Goal: Task Accomplishment & Management: Use online tool/utility

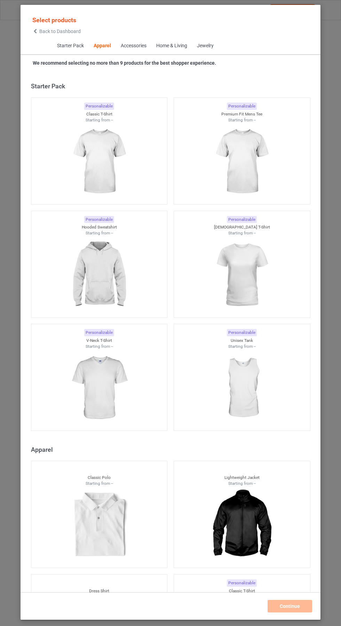
scroll to position [372, 0]
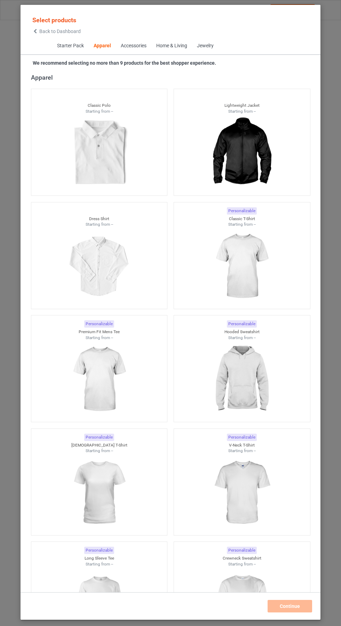
click at [35, 31] on icon at bounding box center [35, 31] width 6 height 5
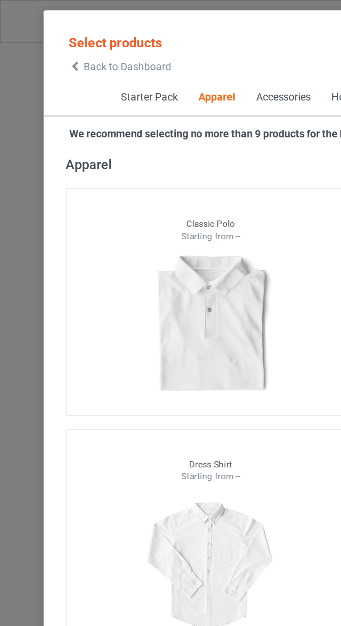
click at [42, 33] on span "Back to Dashboard" at bounding box center [59, 31] width 41 height 6
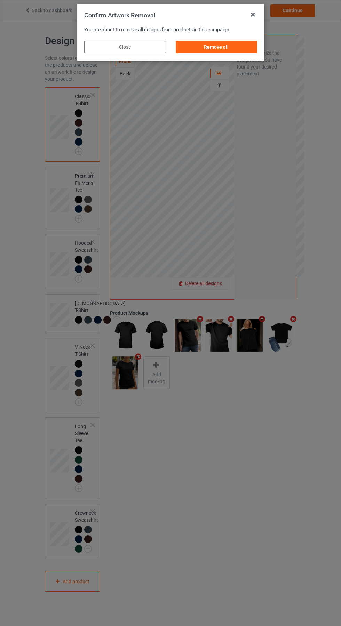
click at [215, 47] on div "Remove all" at bounding box center [216, 47] width 82 height 13
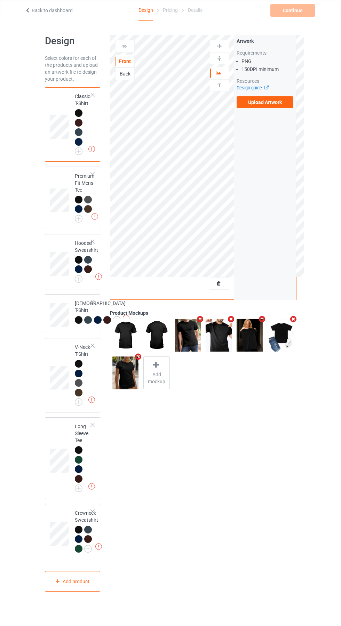
click at [270, 106] on label "Upload Artwork" at bounding box center [264, 102] width 57 height 12
click at [0, 0] on input "Upload Artwork" at bounding box center [0, 0] width 0 height 0
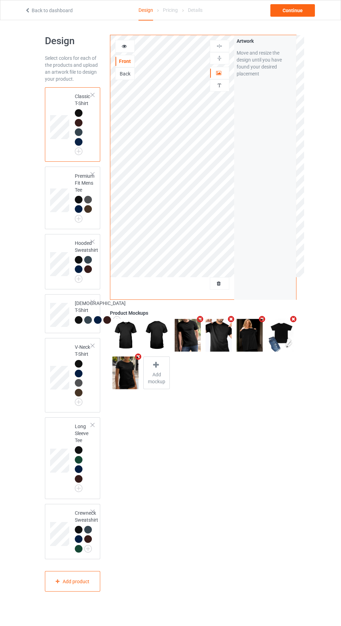
click at [0, 0] on img at bounding box center [0, 0] width 0 height 0
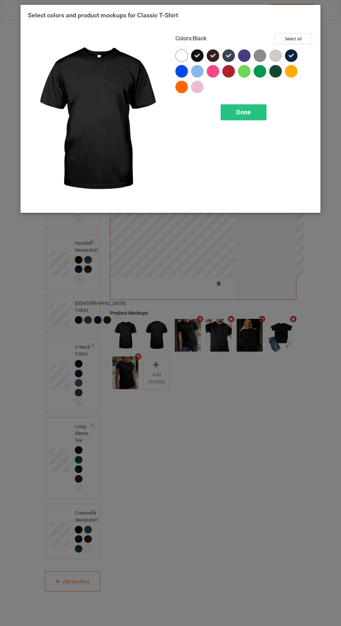
click at [246, 51] on div at bounding box center [244, 55] width 13 height 13
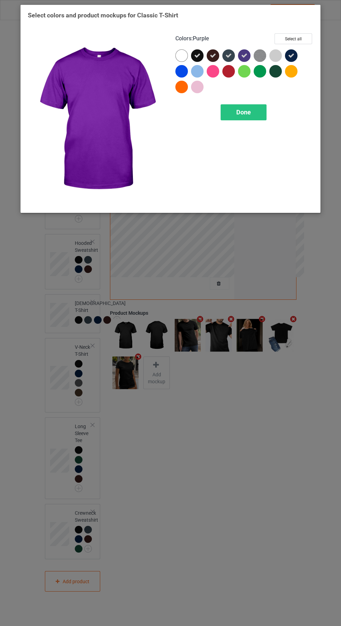
click at [252, 112] on div "Done" at bounding box center [243, 112] width 46 height 16
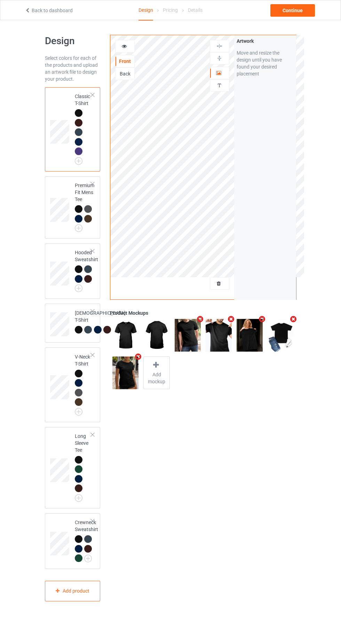
click at [0, 0] on img at bounding box center [0, 0] width 0 height 0
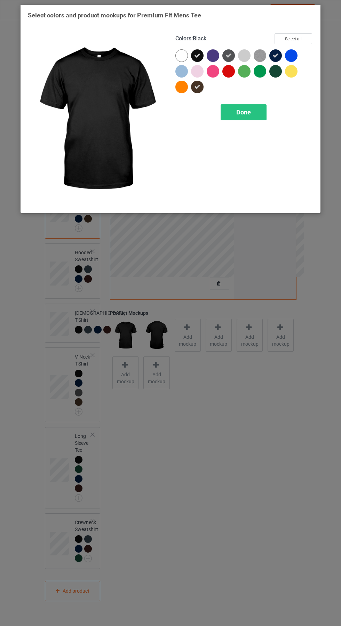
click at [214, 50] on div at bounding box center [212, 55] width 13 height 13
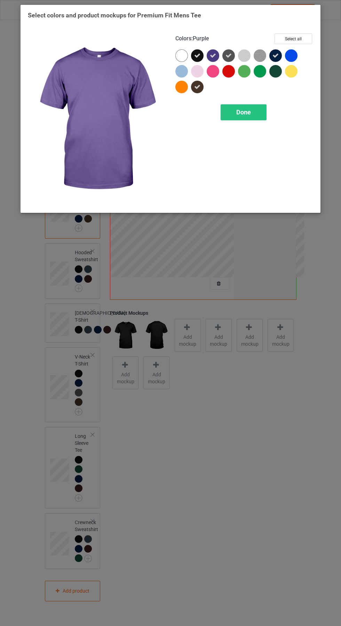
click at [247, 113] on span "Done" at bounding box center [243, 111] width 15 height 7
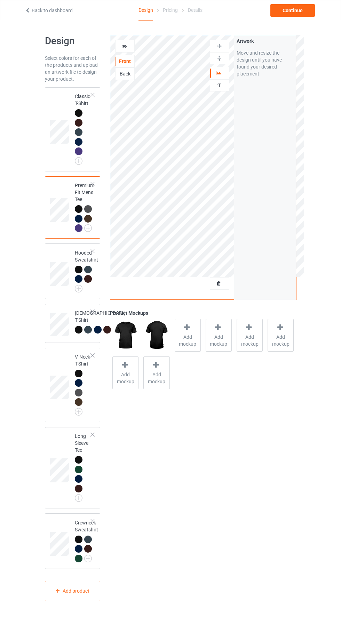
click at [0, 0] on img at bounding box center [0, 0] width 0 height 0
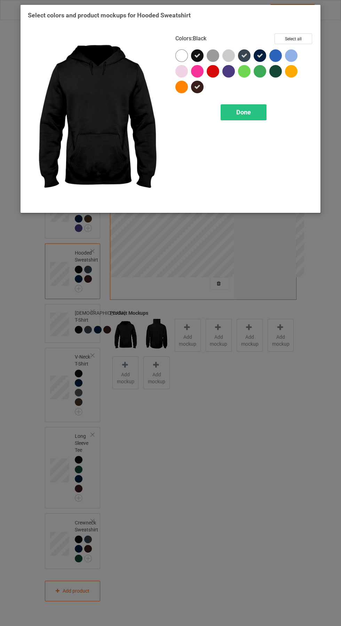
click at [228, 70] on div at bounding box center [228, 71] width 13 height 13
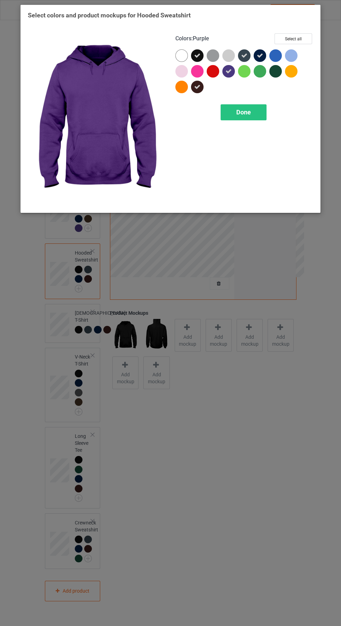
click at [255, 111] on div "Done" at bounding box center [243, 112] width 46 height 16
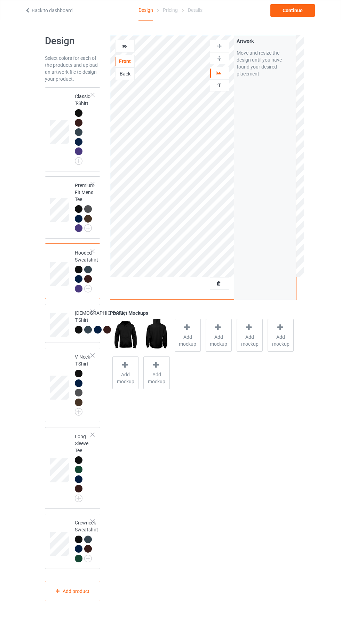
click at [0, 0] on img at bounding box center [0, 0] width 0 height 0
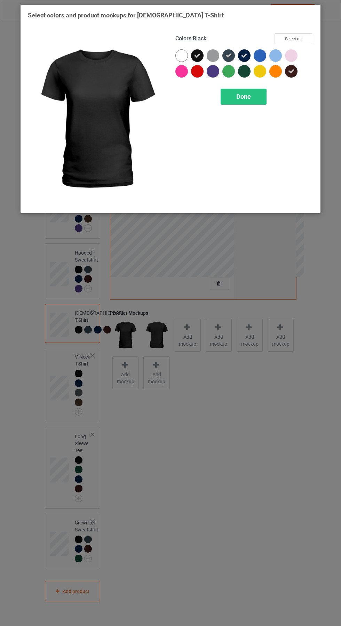
click at [215, 71] on div at bounding box center [212, 71] width 13 height 13
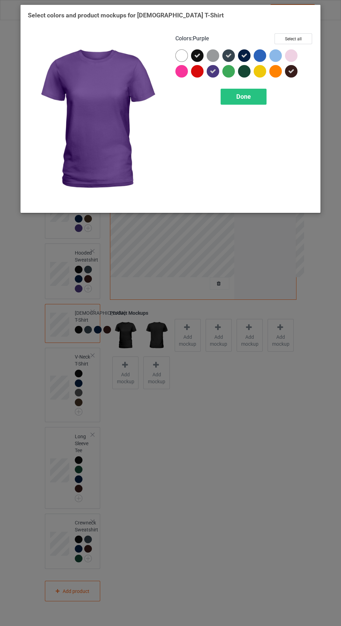
click at [249, 101] on div "Done" at bounding box center [243, 97] width 46 height 16
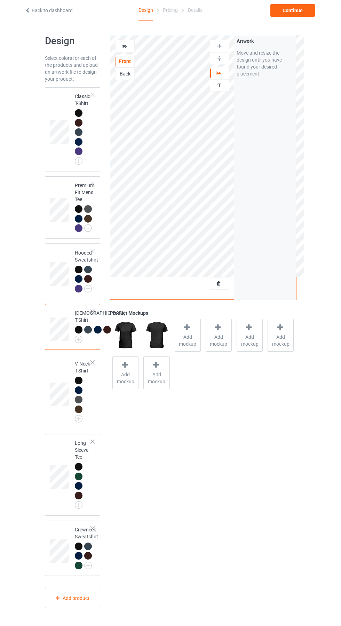
click at [0, 0] on img at bounding box center [0, 0] width 0 height 0
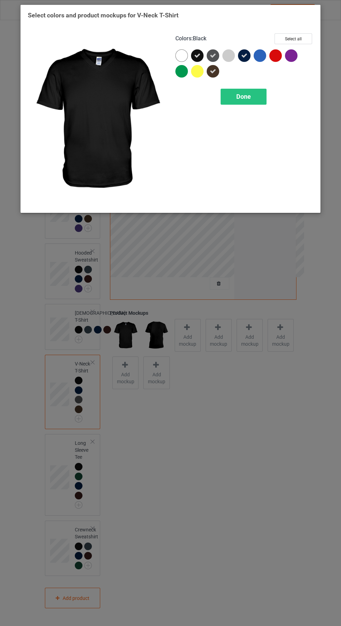
click at [298, 53] on div at bounding box center [293, 57] width 16 height 16
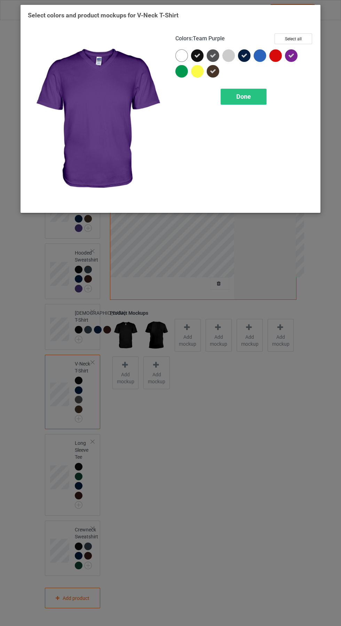
click at [243, 96] on span "Done" at bounding box center [243, 96] width 15 height 7
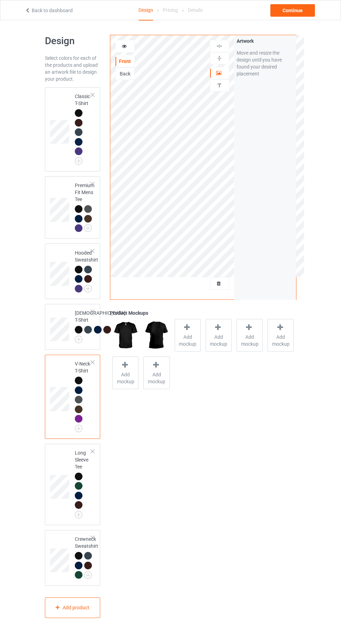
click at [0, 0] on img at bounding box center [0, 0] width 0 height 0
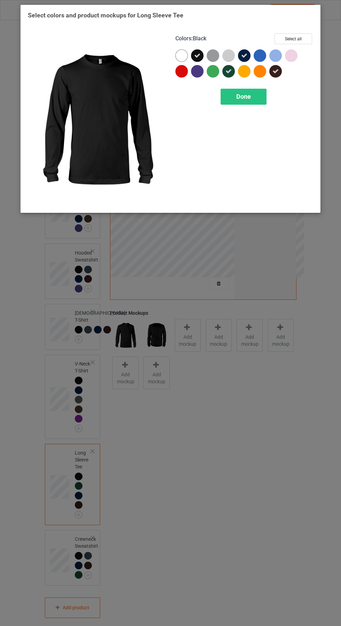
click at [195, 70] on div at bounding box center [197, 71] width 13 height 13
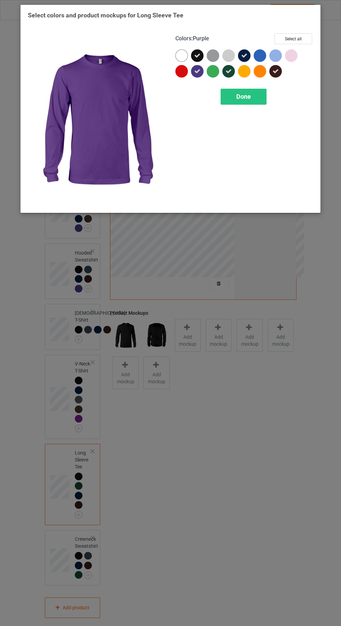
click at [245, 99] on span "Done" at bounding box center [243, 96] width 15 height 7
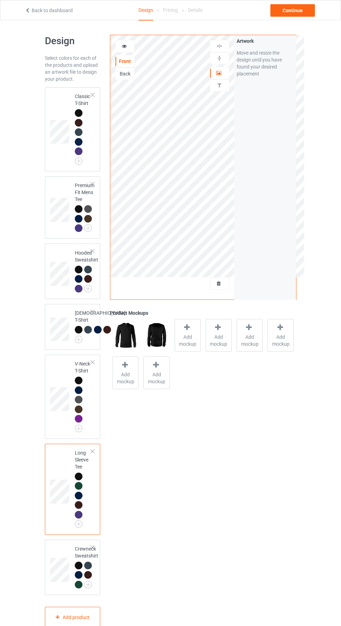
click at [0, 0] on img at bounding box center [0, 0] width 0 height 0
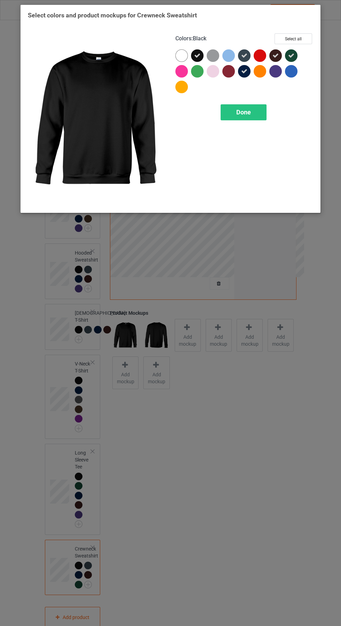
click at [281, 74] on div at bounding box center [277, 73] width 16 height 16
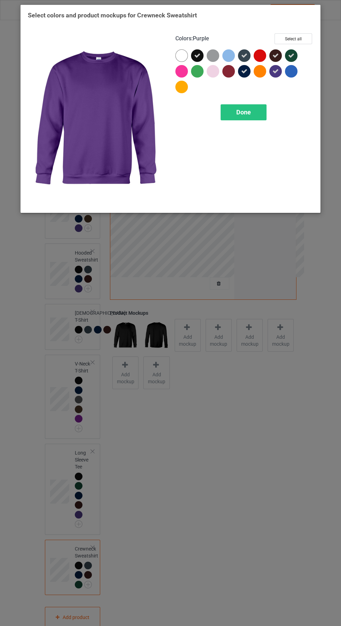
click at [250, 114] on span "Done" at bounding box center [243, 111] width 15 height 7
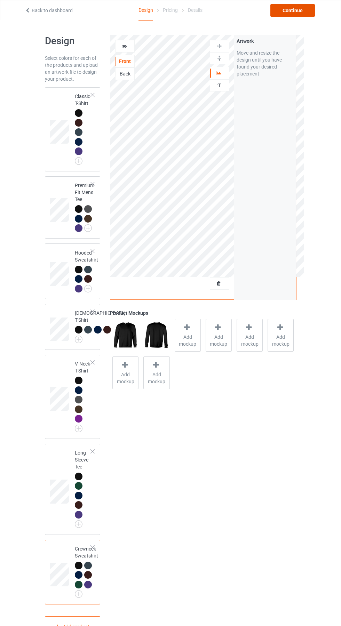
click at [299, 10] on div "Continue" at bounding box center [292, 10] width 44 height 13
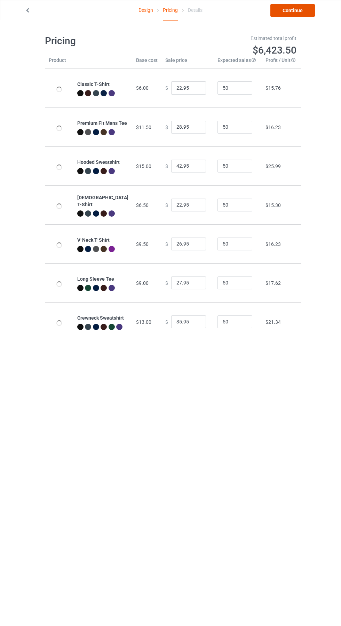
click at [307, 10] on link "Continue" at bounding box center [292, 10] width 44 height 13
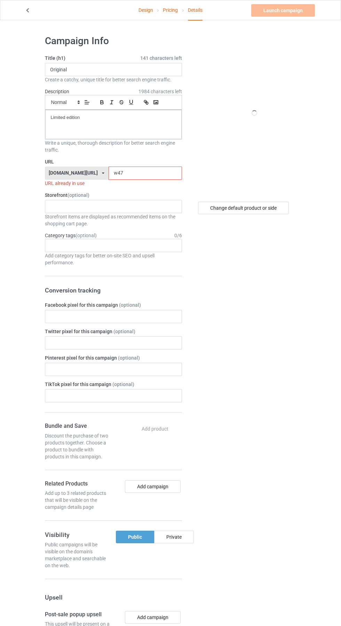
click at [121, 195] on label "Storefront (optional)" at bounding box center [113, 194] width 137 height 7
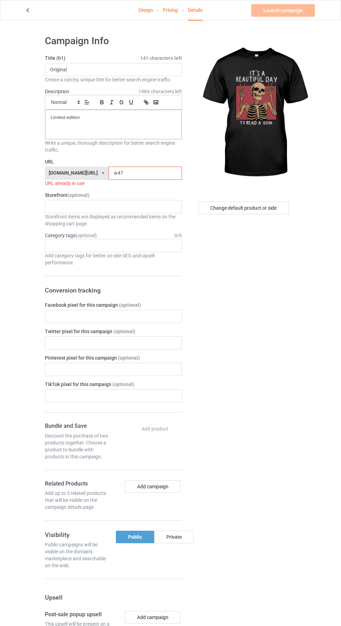
click at [122, 174] on input "w47" at bounding box center [144, 172] width 73 height 13
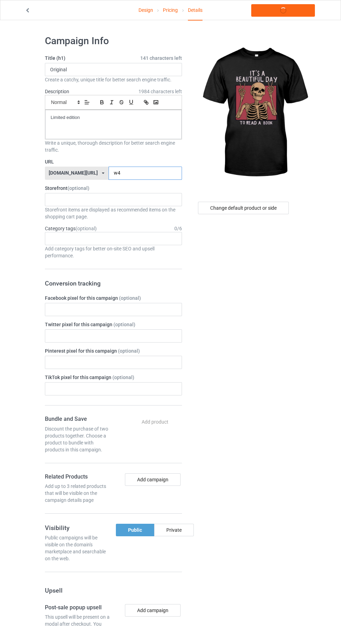
type input "w"
type input "Bcw"
click at [291, 10] on link "Launch campaign" at bounding box center [283, 10] width 64 height 13
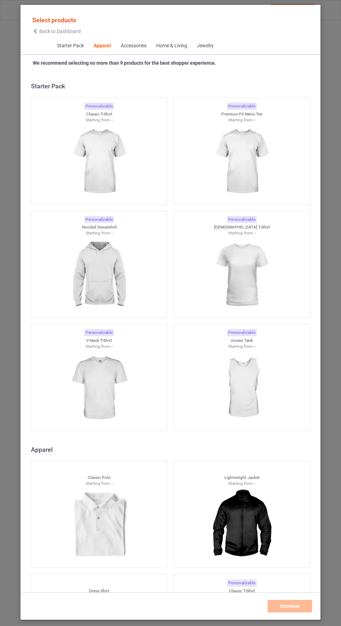
click at [35, 31] on icon at bounding box center [35, 31] width 6 height 5
